Goal: Task Accomplishment & Management: Manage account settings

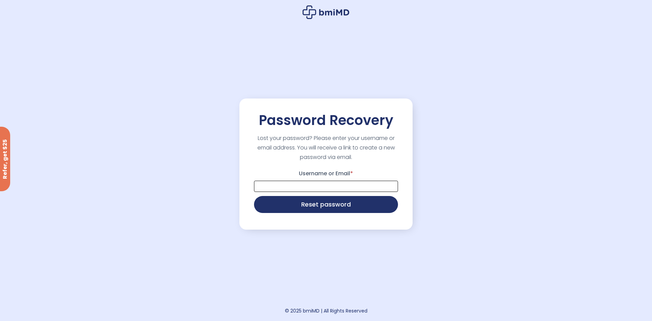
click at [319, 184] on input "Username or Email *" at bounding box center [326, 186] width 144 height 11
type input "**********"
click at [322, 204] on button "Reset password" at bounding box center [326, 203] width 144 height 17
